Goal: Register for event/course

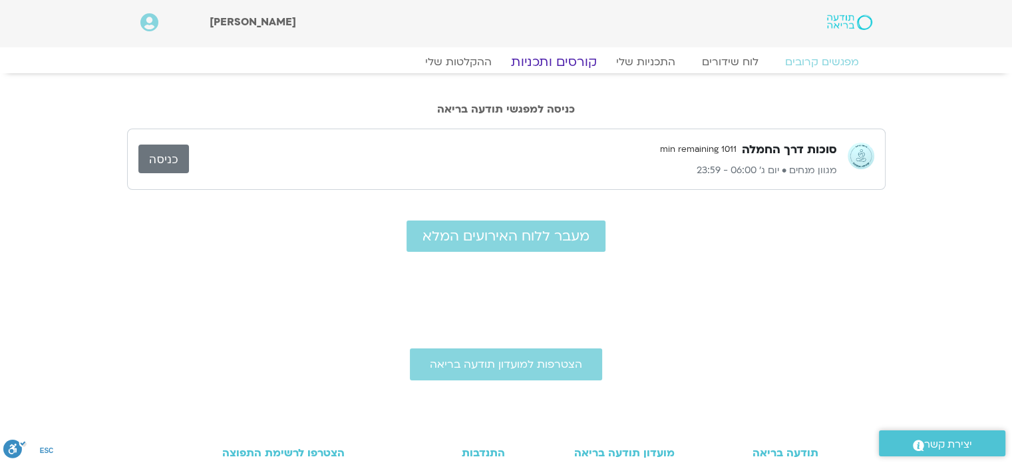
click at [565, 61] on link "קורסים ותכניות" at bounding box center [553, 62] width 117 height 16
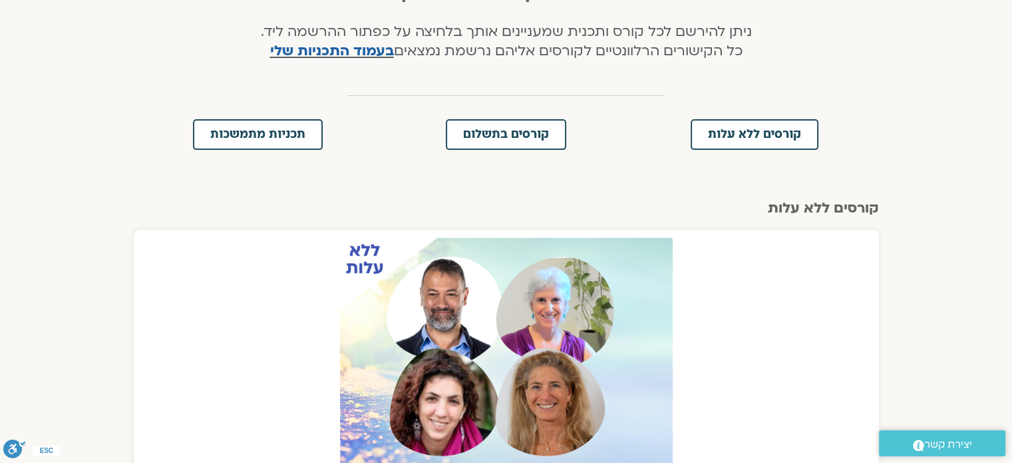
scroll to position [266, 0]
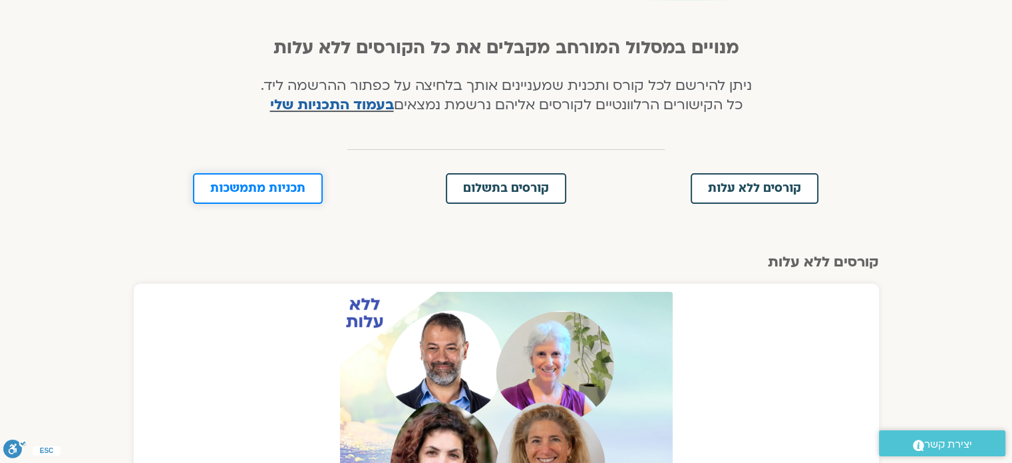
click at [248, 190] on span "תכניות מתמשכות" at bounding box center [257, 188] width 95 height 12
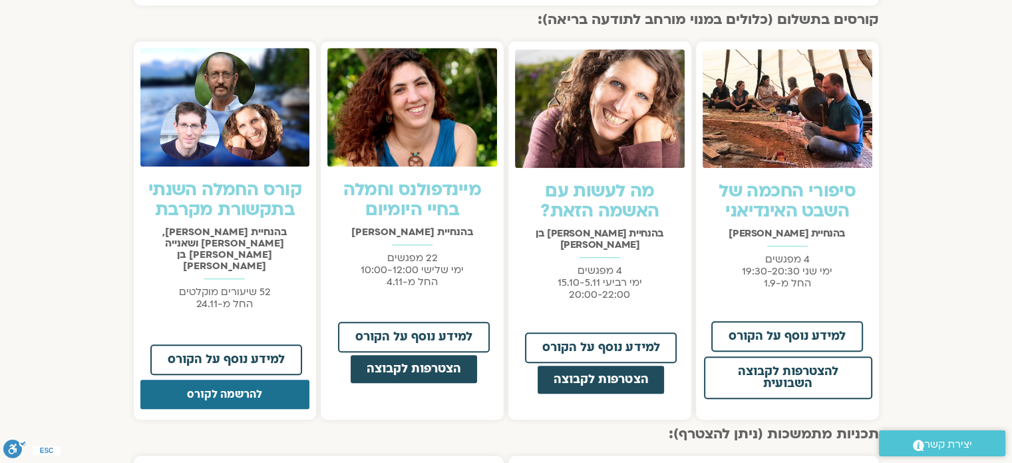
scroll to position [970, 0]
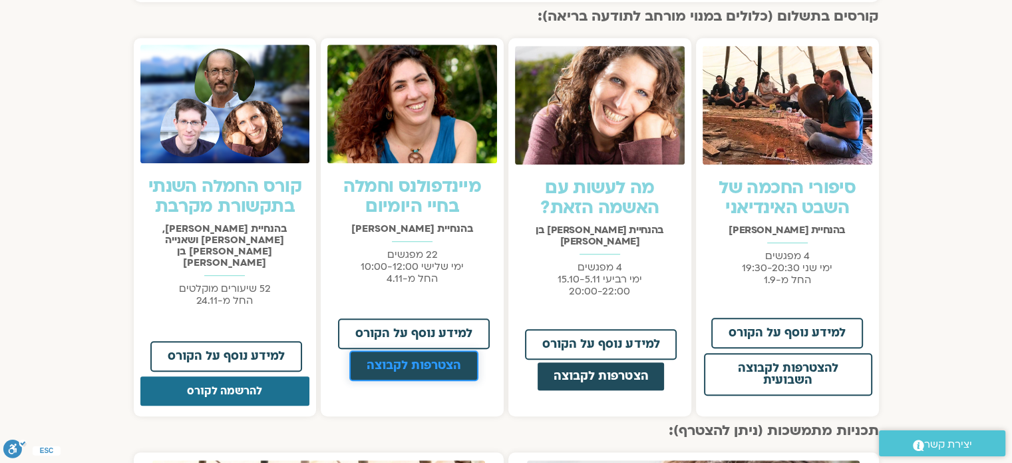
click at [403, 359] on span "הצטרפות לקבוצה" at bounding box center [414, 365] width 95 height 12
